Goal: Task Accomplishment & Management: Manage account settings

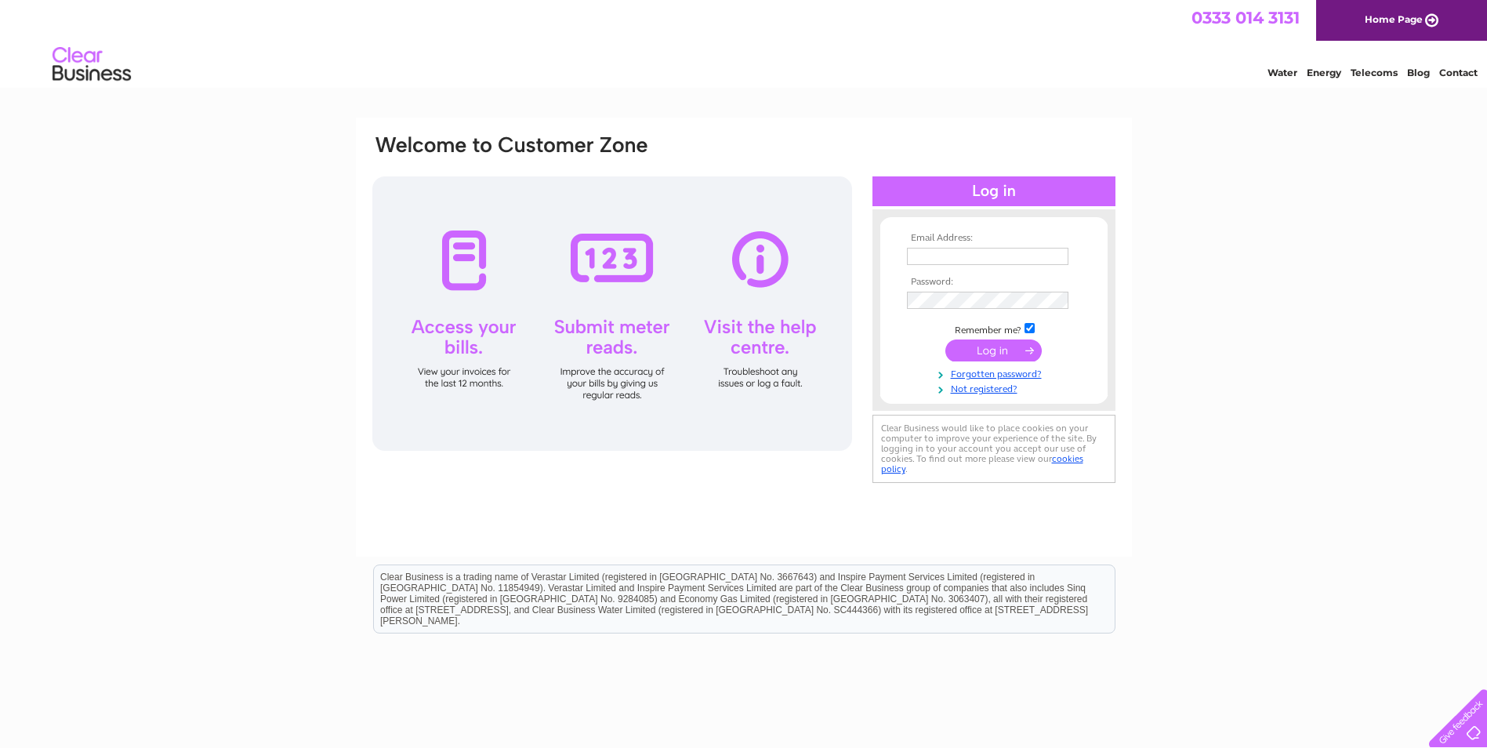
type input "[EMAIL_ADDRESS][DOMAIN_NAME]"
click at [1020, 349] on input "submit" at bounding box center [993, 350] width 96 height 22
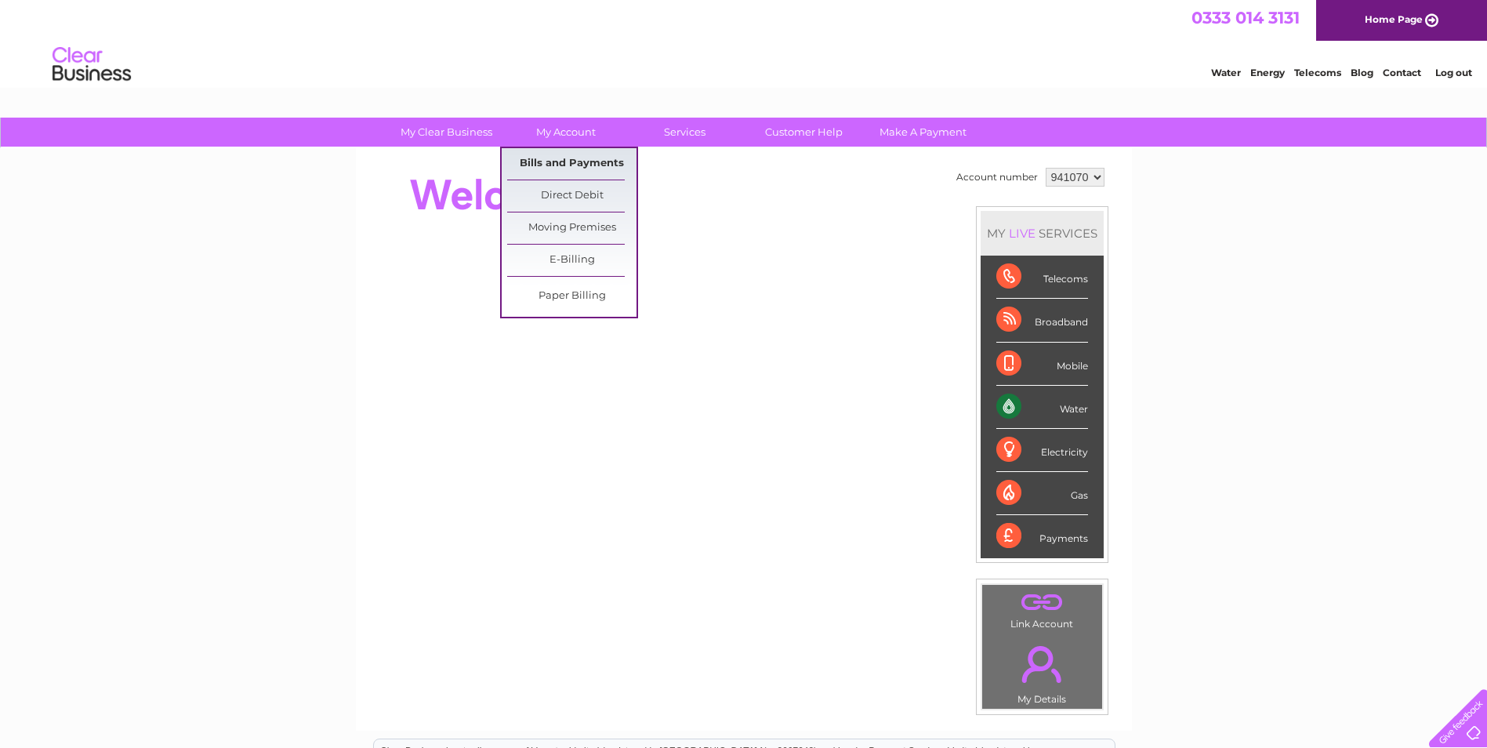
click at [572, 158] on link "Bills and Payments" at bounding box center [571, 163] width 129 height 31
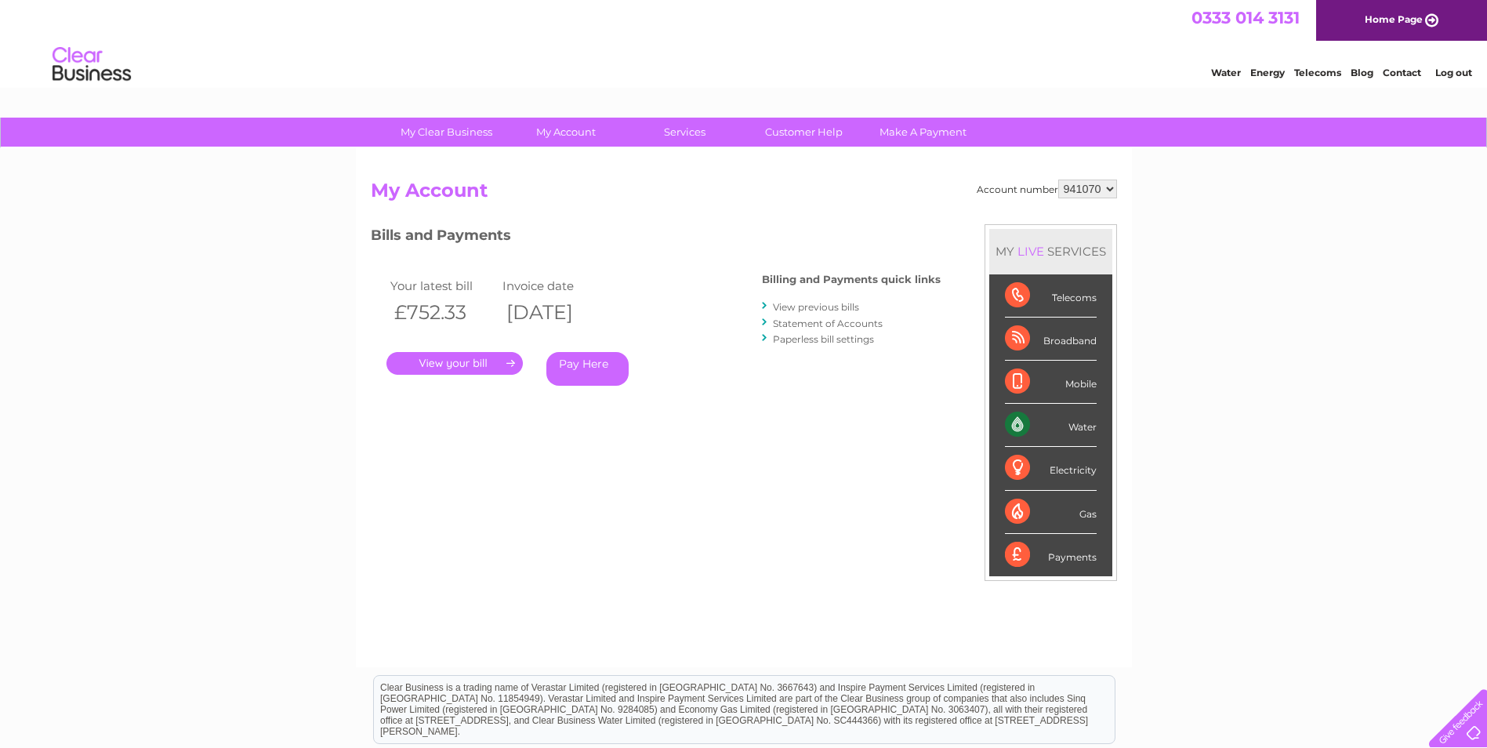
click at [487, 361] on link "." at bounding box center [454, 363] width 136 height 23
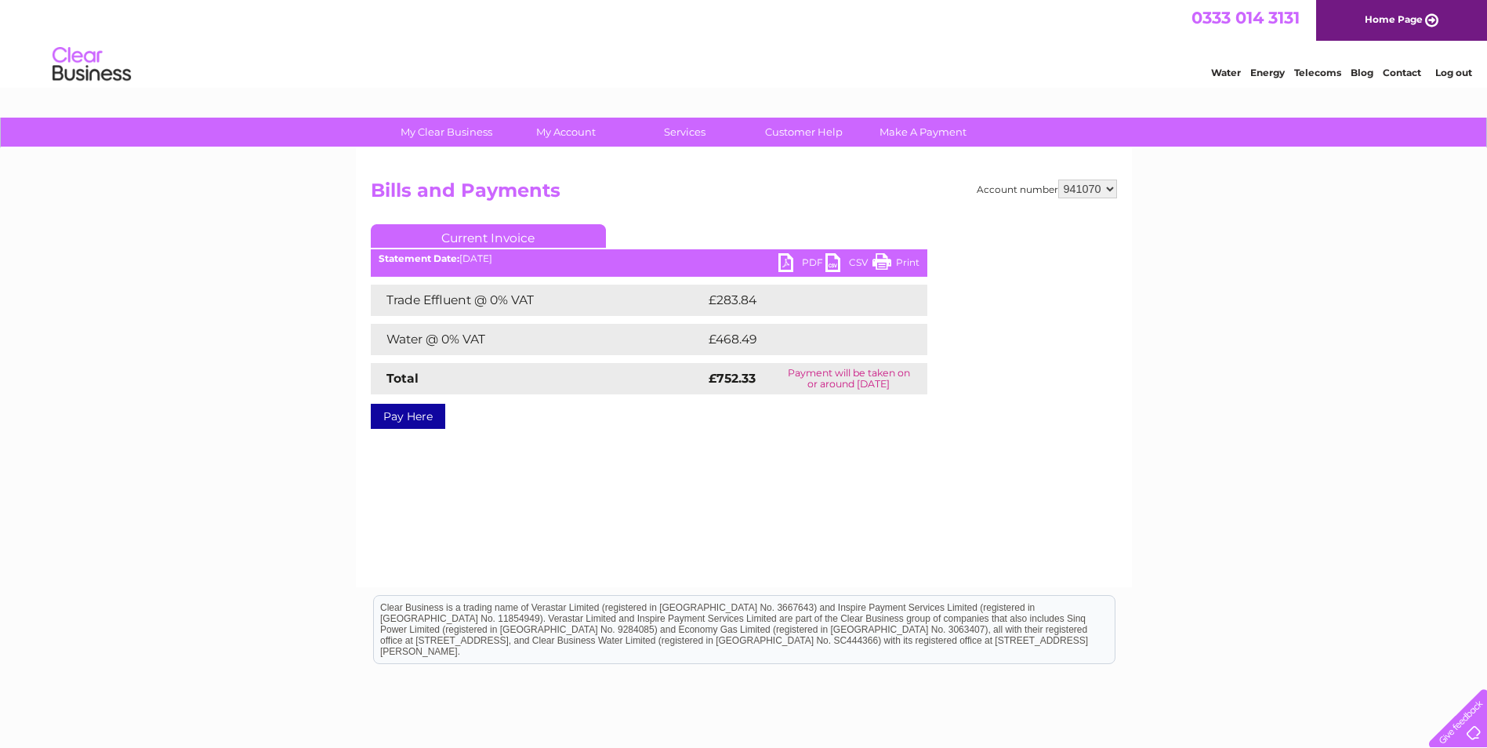
click at [810, 259] on link "PDF" at bounding box center [801, 264] width 47 height 23
